Goal: Information Seeking & Learning: Learn about a topic

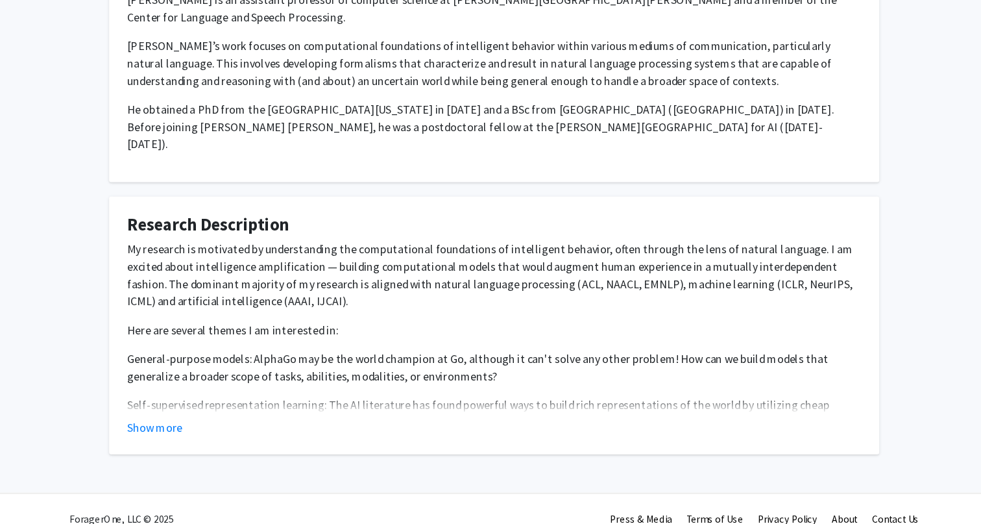
scroll to position [609, 0]
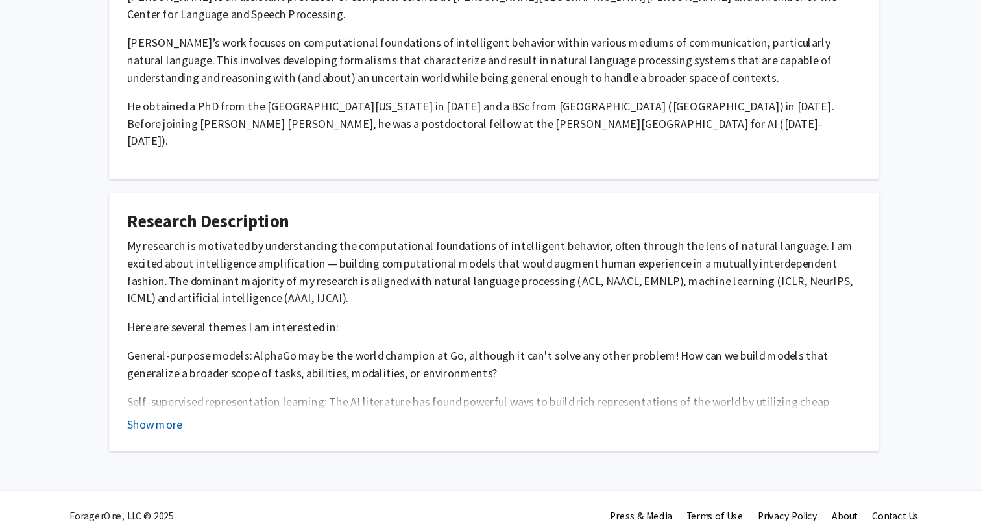
click at [182, 426] on button "Show more" at bounding box center [185, 434] width 50 height 16
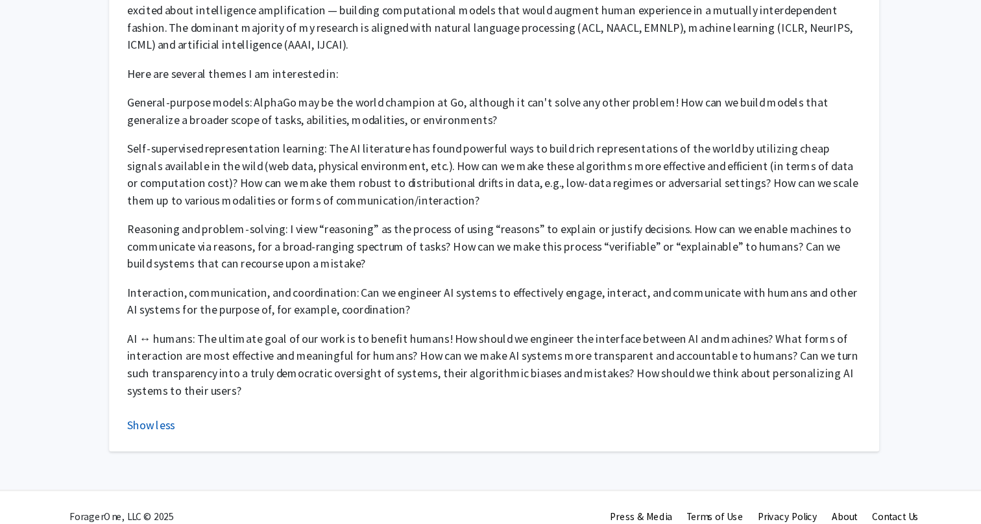
scroll to position [0, 0]
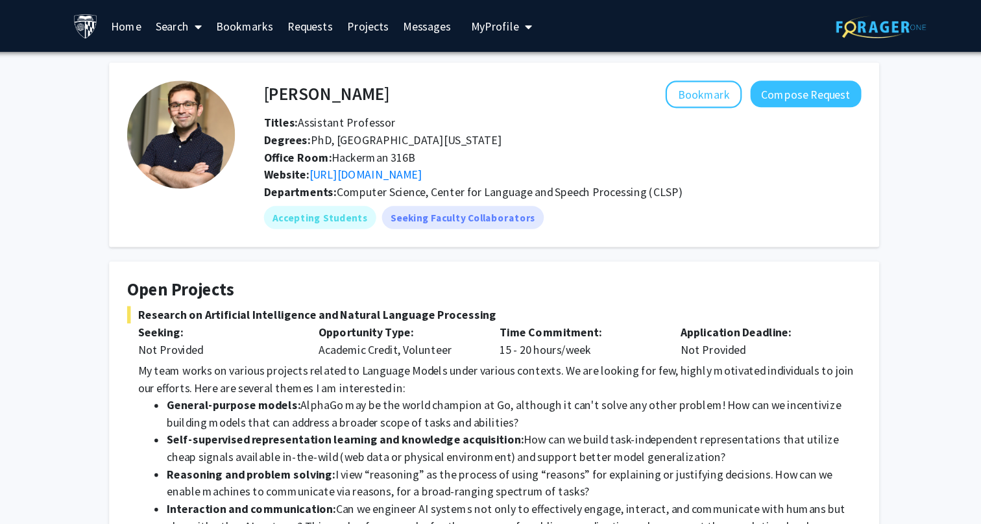
click at [342, 82] on h4 "[PERSON_NAME]" at bounding box center [339, 85] width 113 height 24
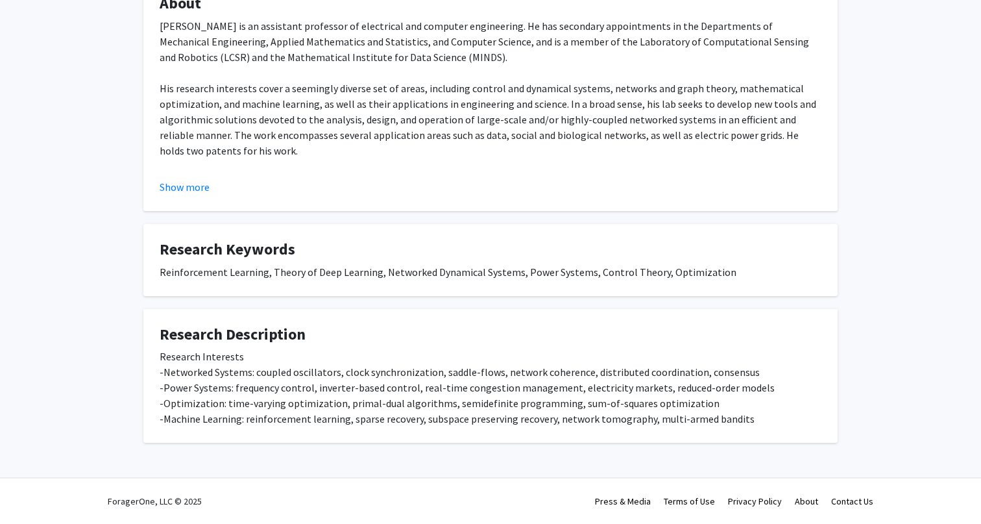
scroll to position [272, 0]
click at [199, 178] on fg-read-more "Enrique Mallada is an assistant professor of electrical and computer engineerin…" at bounding box center [491, 107] width 662 height 177
click at [196, 193] on button "Show more" at bounding box center [185, 188] width 50 height 16
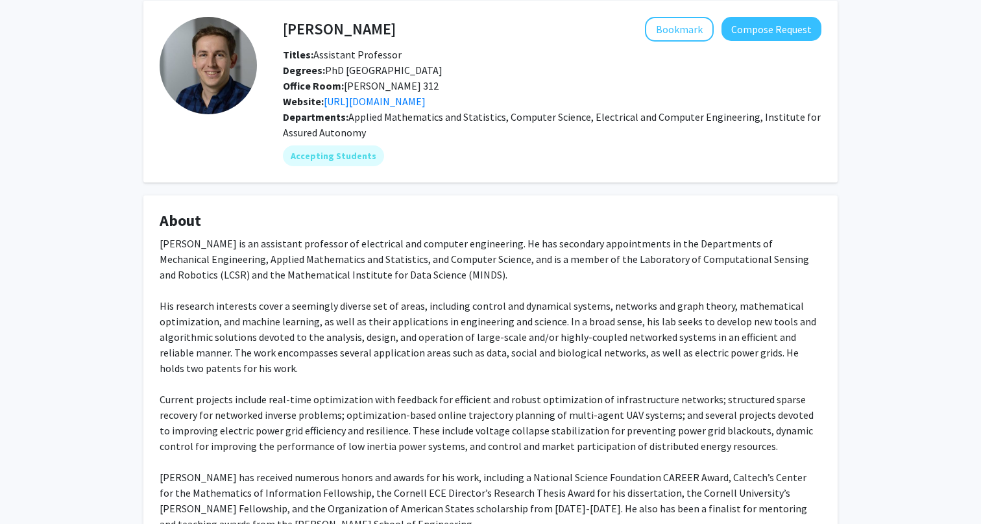
scroll to position [51, 0]
